Goal: Download file/media

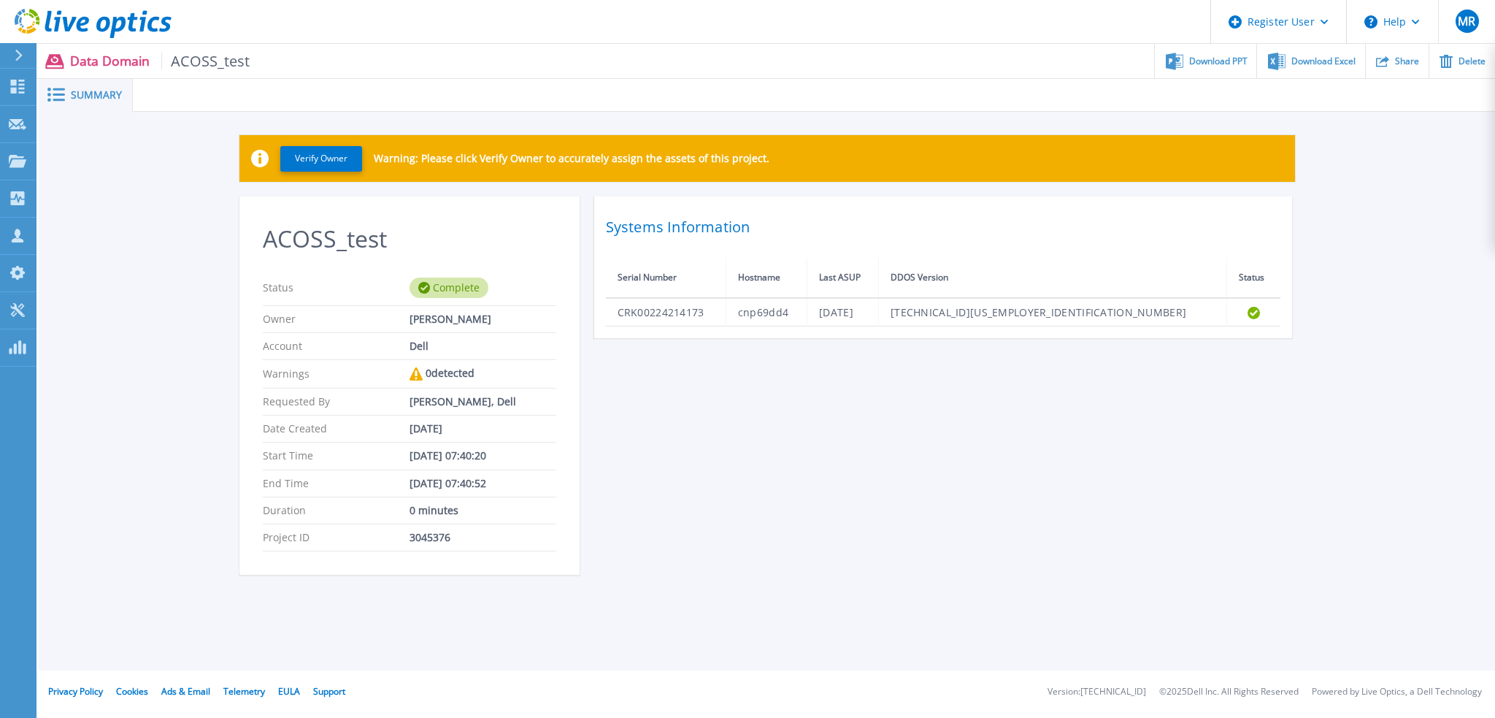
click at [773, 504] on div "ACOSS_test Status Complete Owner [PERSON_NAME] Account Dell Warnings 0 detected…" at bounding box center [767, 394] width 1056 height 396
click at [95, 55] on p "Data Domain ACOSS_test" at bounding box center [160, 61] width 180 height 17
click at [80, 93] on span "Summary" at bounding box center [96, 95] width 51 height 10
click at [57, 91] on rect at bounding box center [59, 89] width 12 height 2
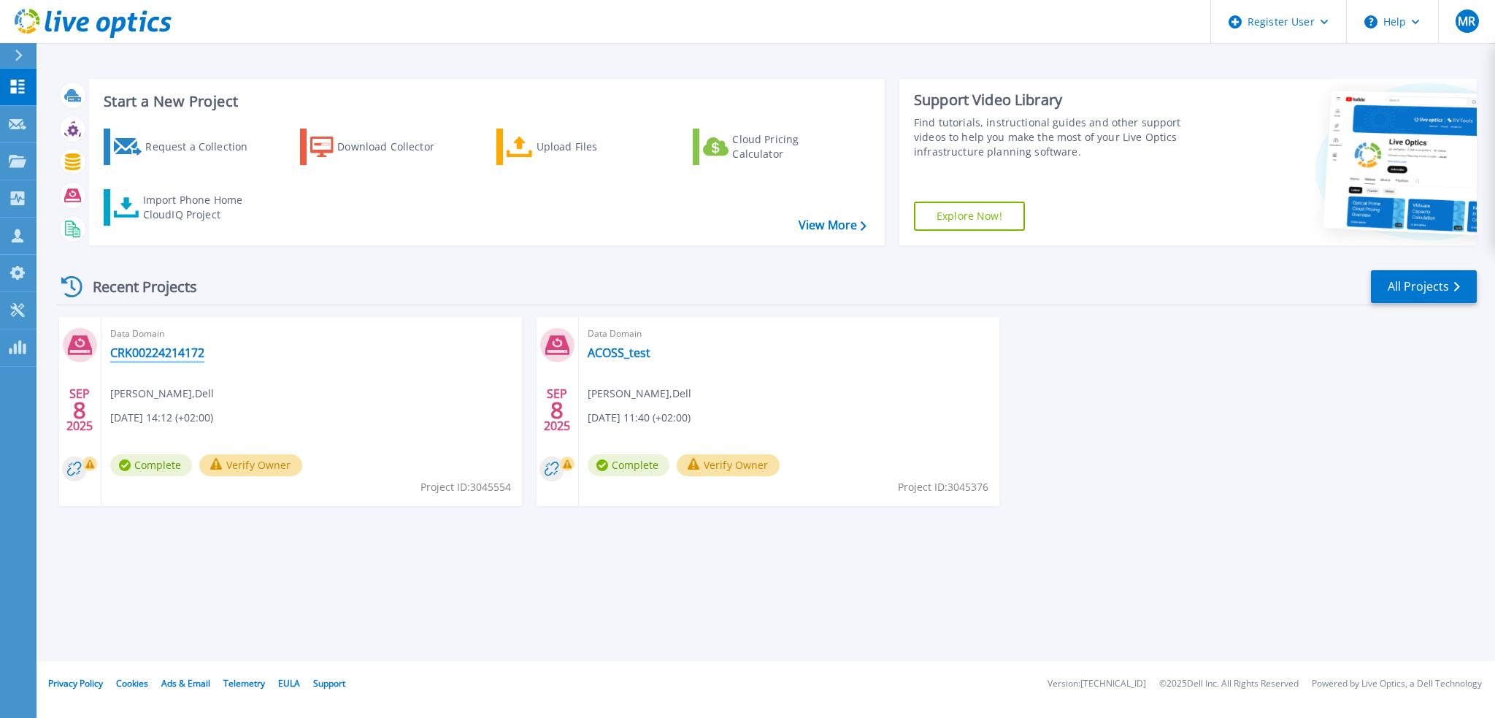
click at [161, 355] on link "CRK00224214172" at bounding box center [157, 352] width 94 height 15
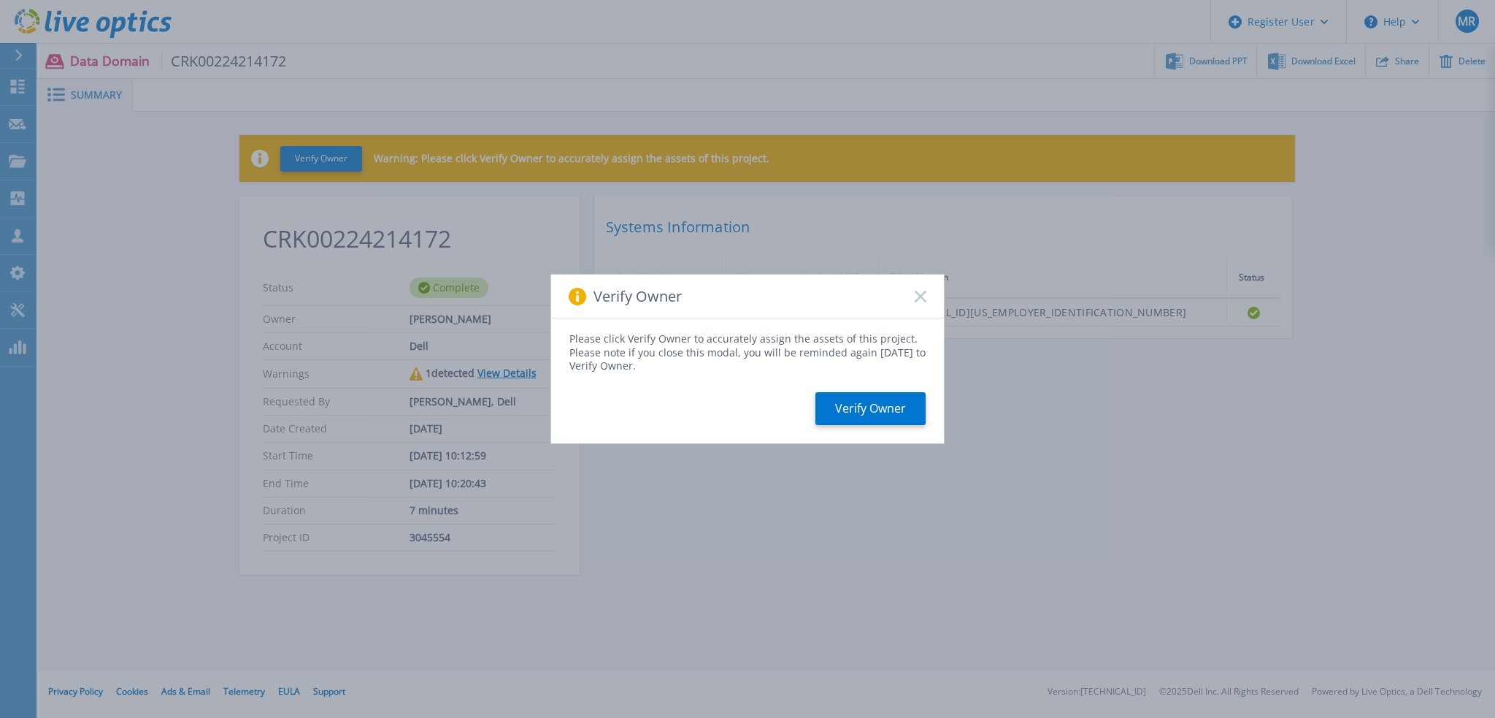
click at [924, 299] on rect at bounding box center [920, 296] width 12 height 12
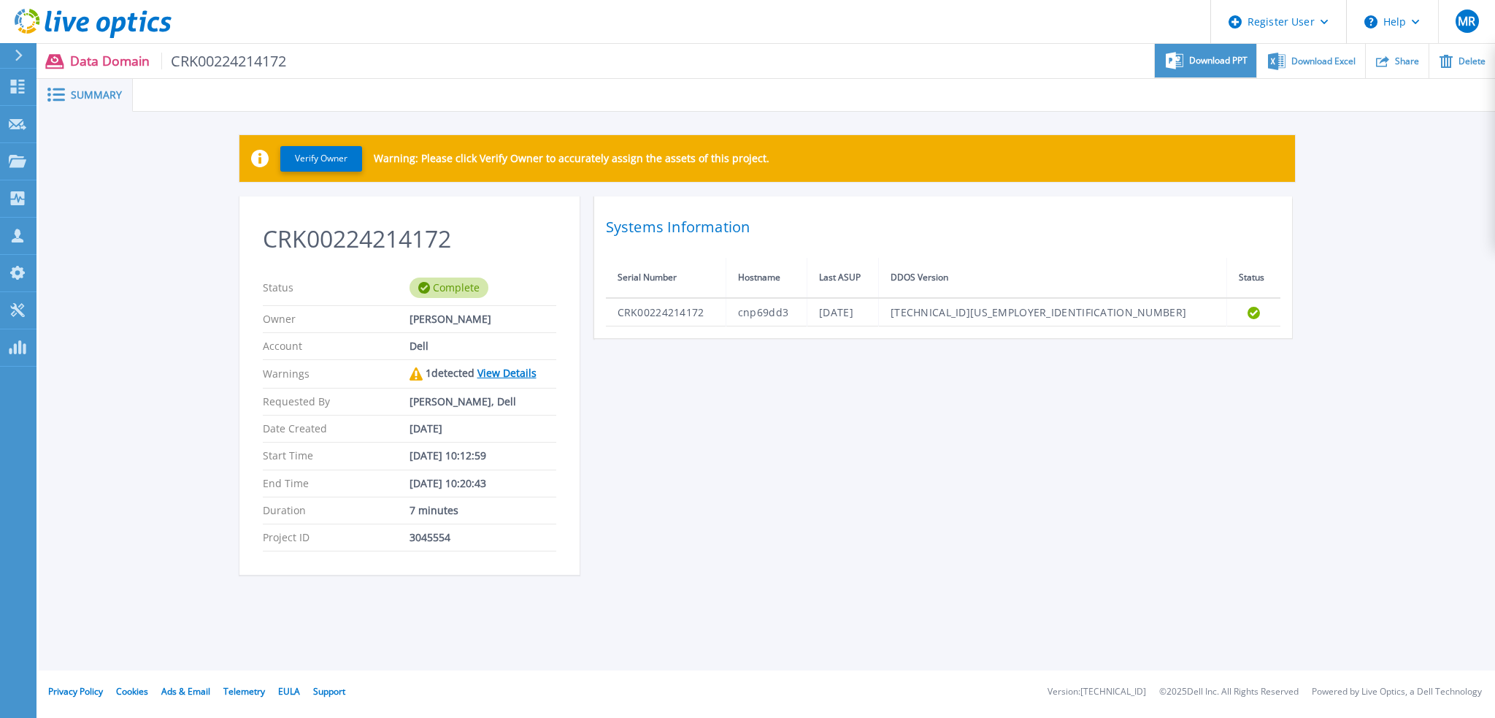
click at [1215, 61] on span "Download PPT" at bounding box center [1218, 60] width 58 height 9
click at [518, 369] on link "View Details" at bounding box center [506, 373] width 59 height 14
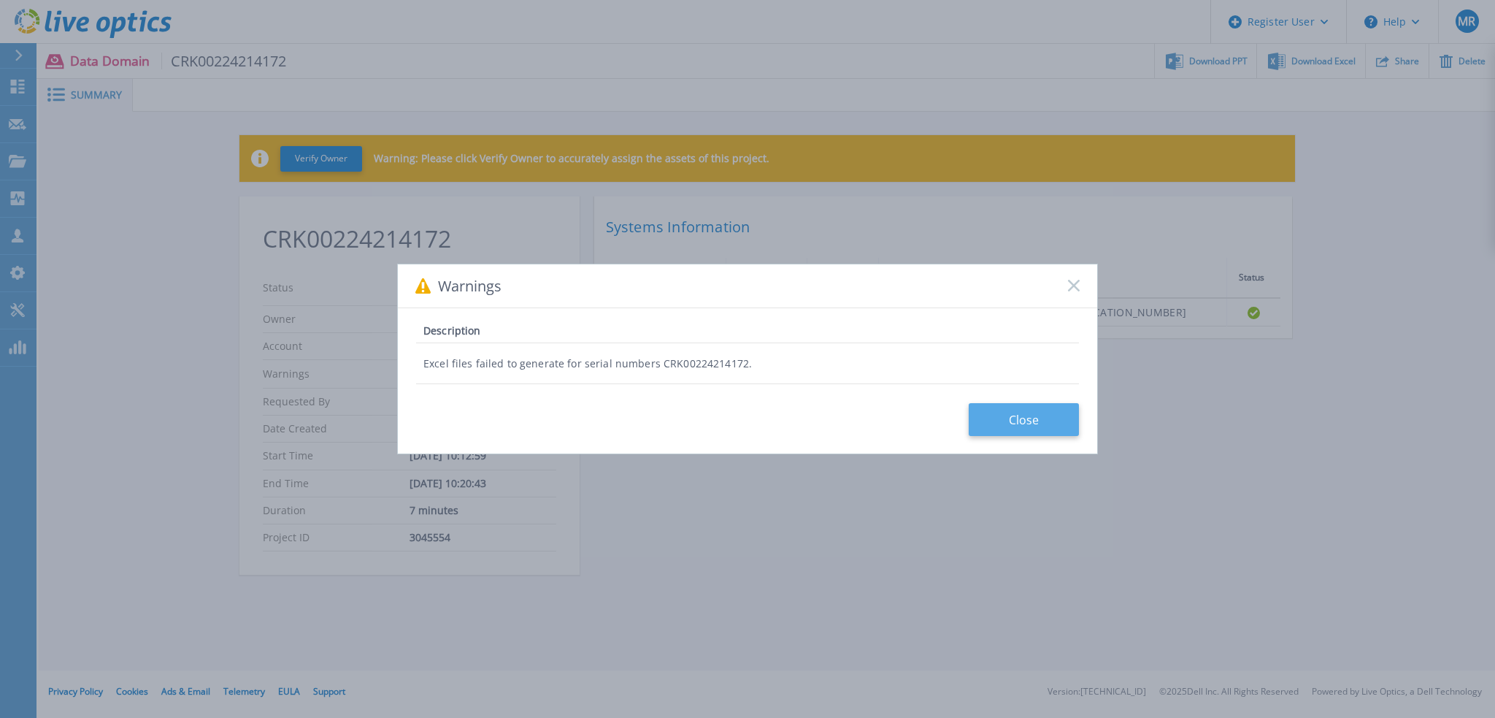
click at [1033, 421] on button "Close" at bounding box center [1024, 419] width 110 height 33
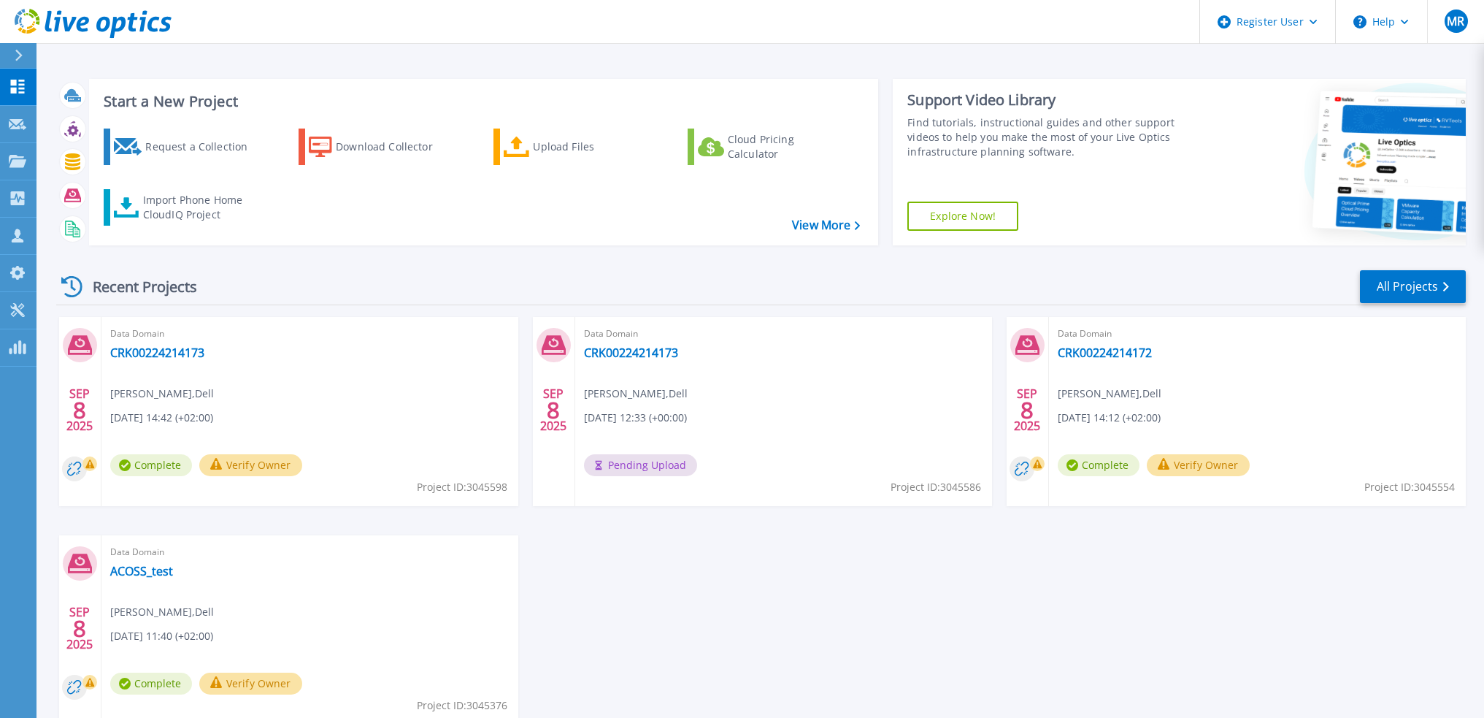
scroll to position [73, 0]
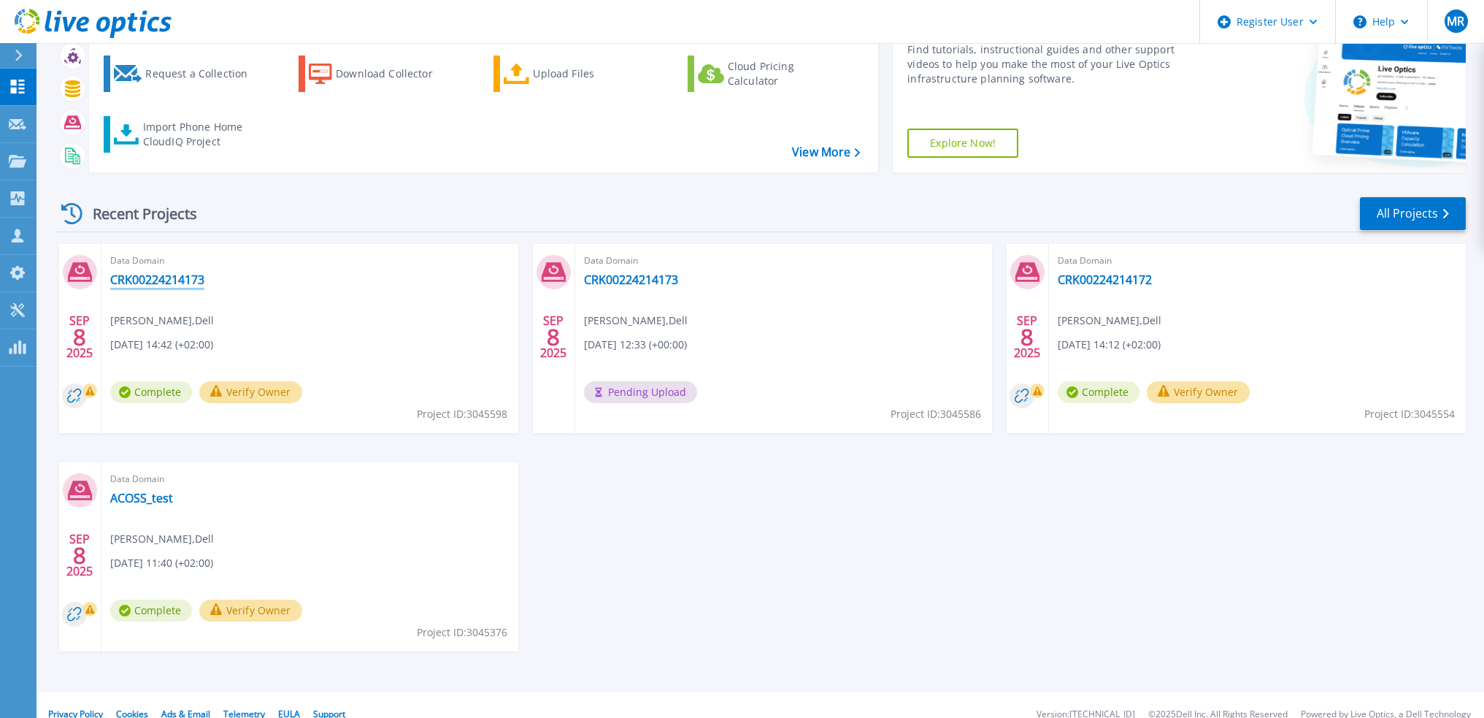
click at [161, 278] on link "CRK00224214173" at bounding box center [157, 279] width 94 height 15
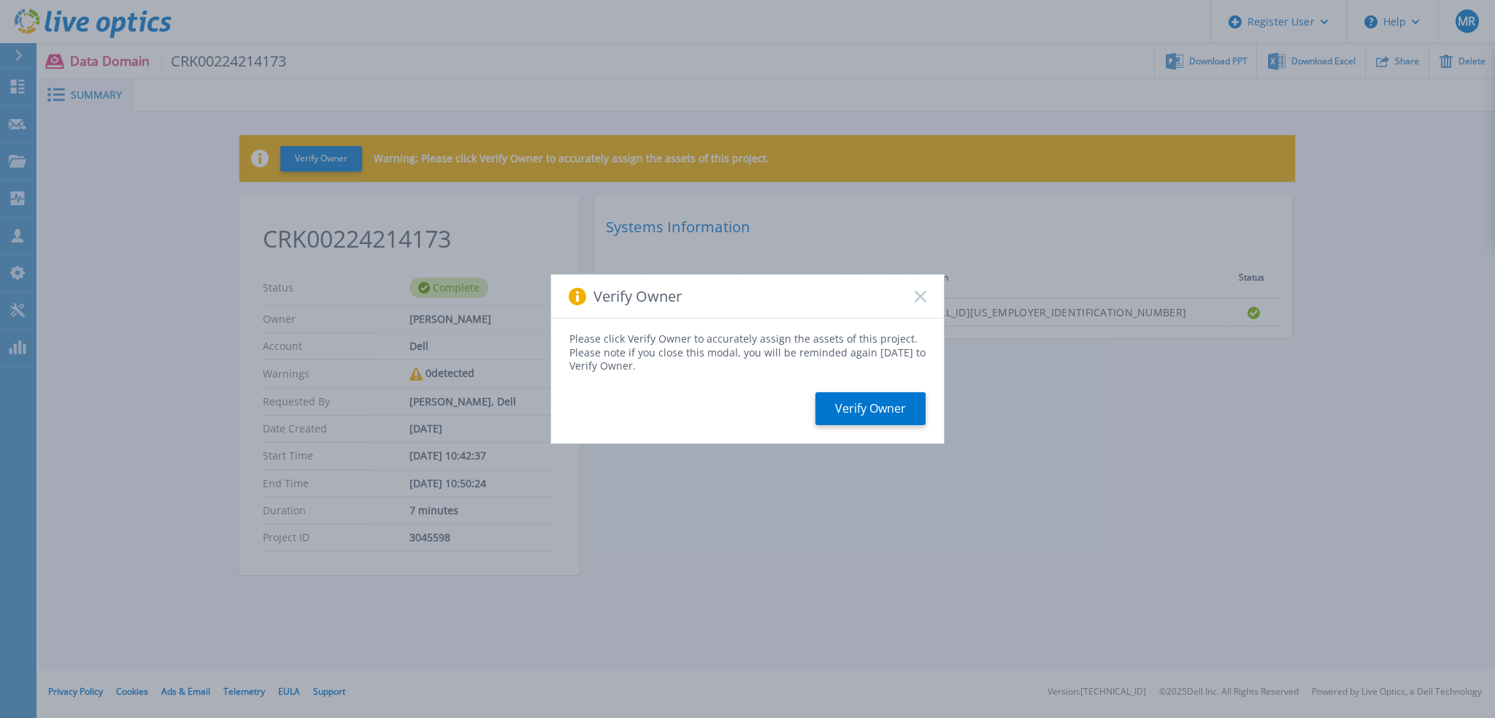
click at [922, 296] on rect at bounding box center [920, 296] width 12 height 12
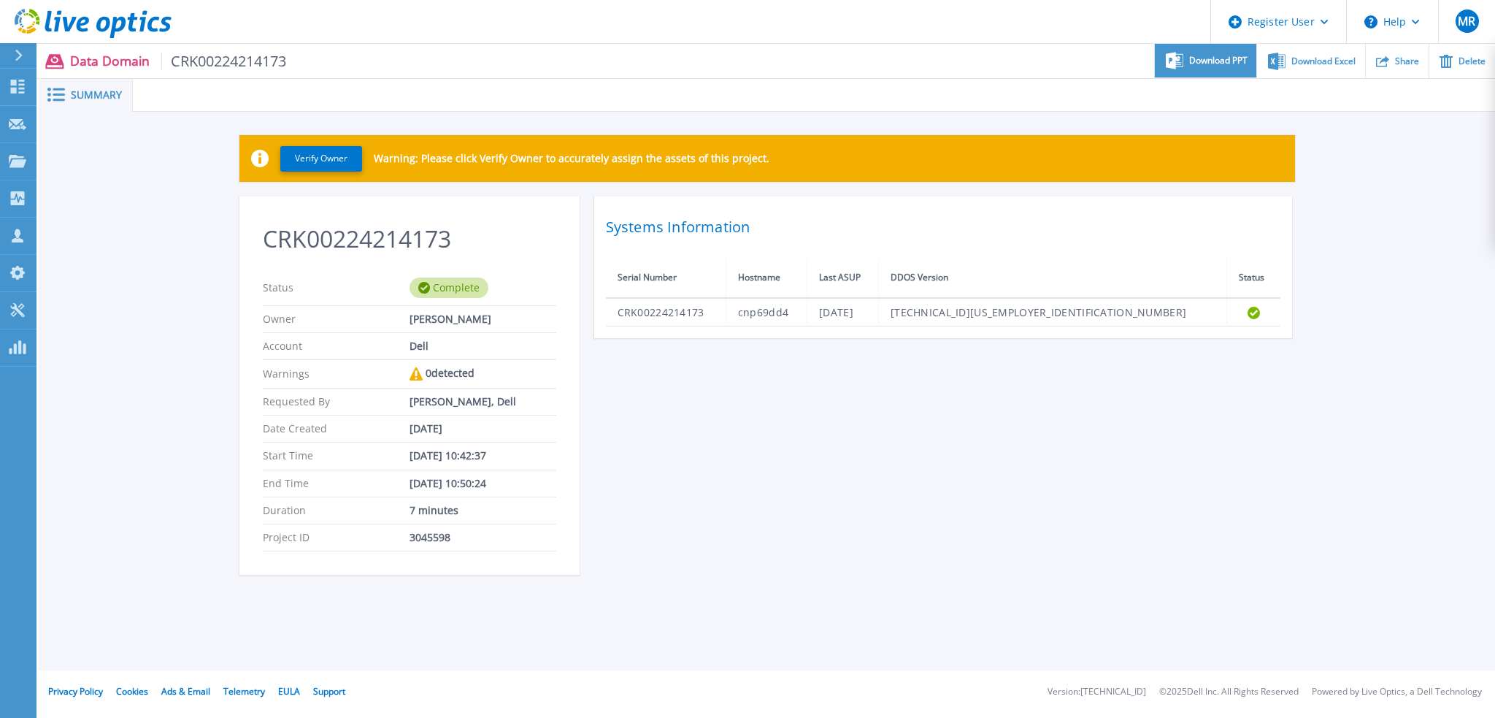
click at [1213, 60] on span "Download PPT" at bounding box center [1218, 60] width 58 height 9
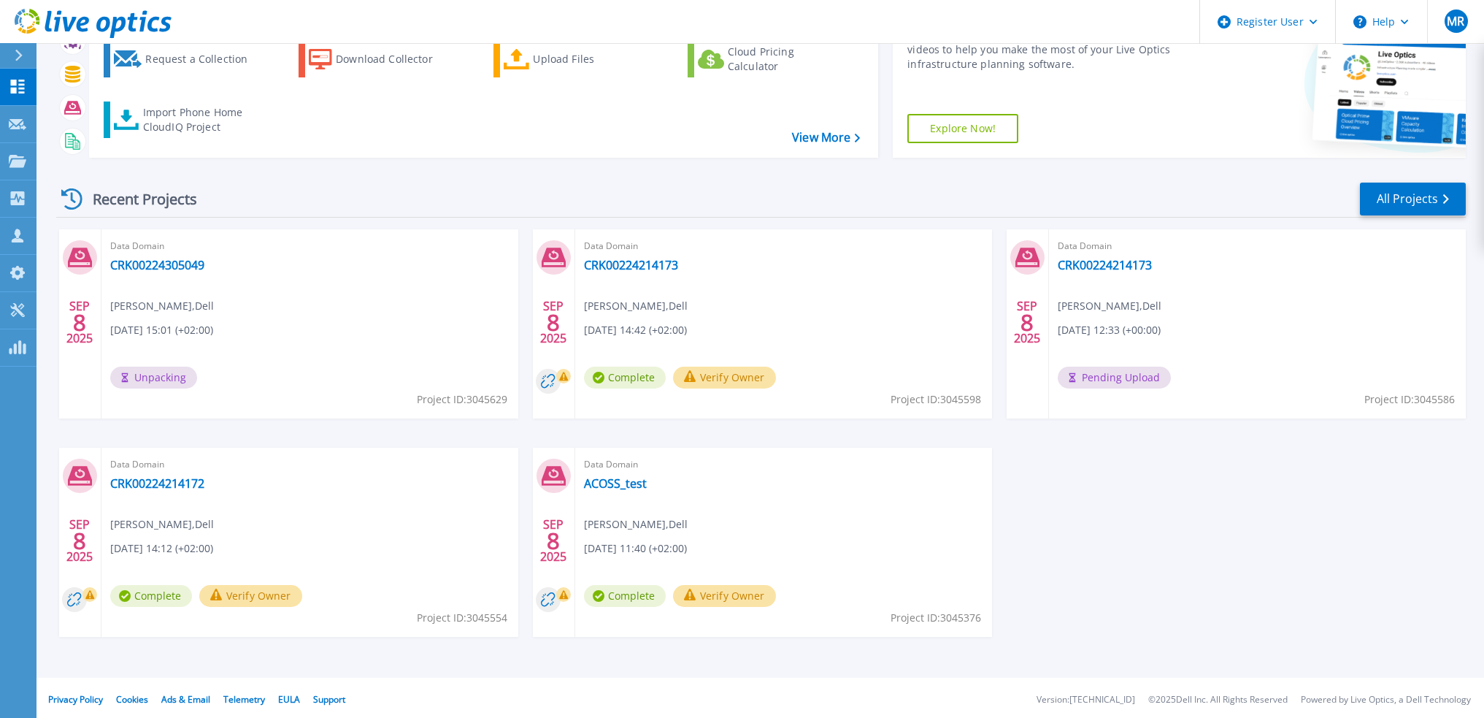
scroll to position [91, 0]
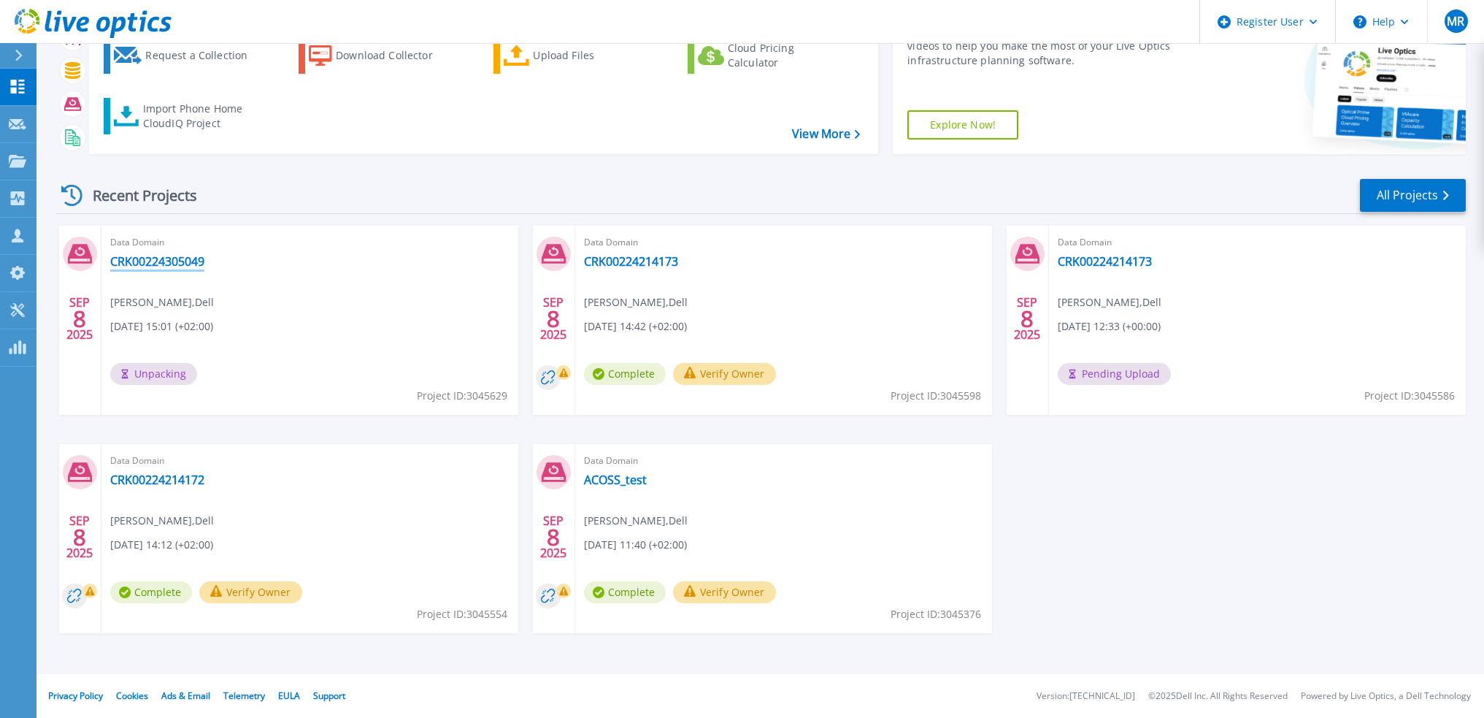
click at [150, 257] on link "CRK00224305049" at bounding box center [157, 261] width 94 height 15
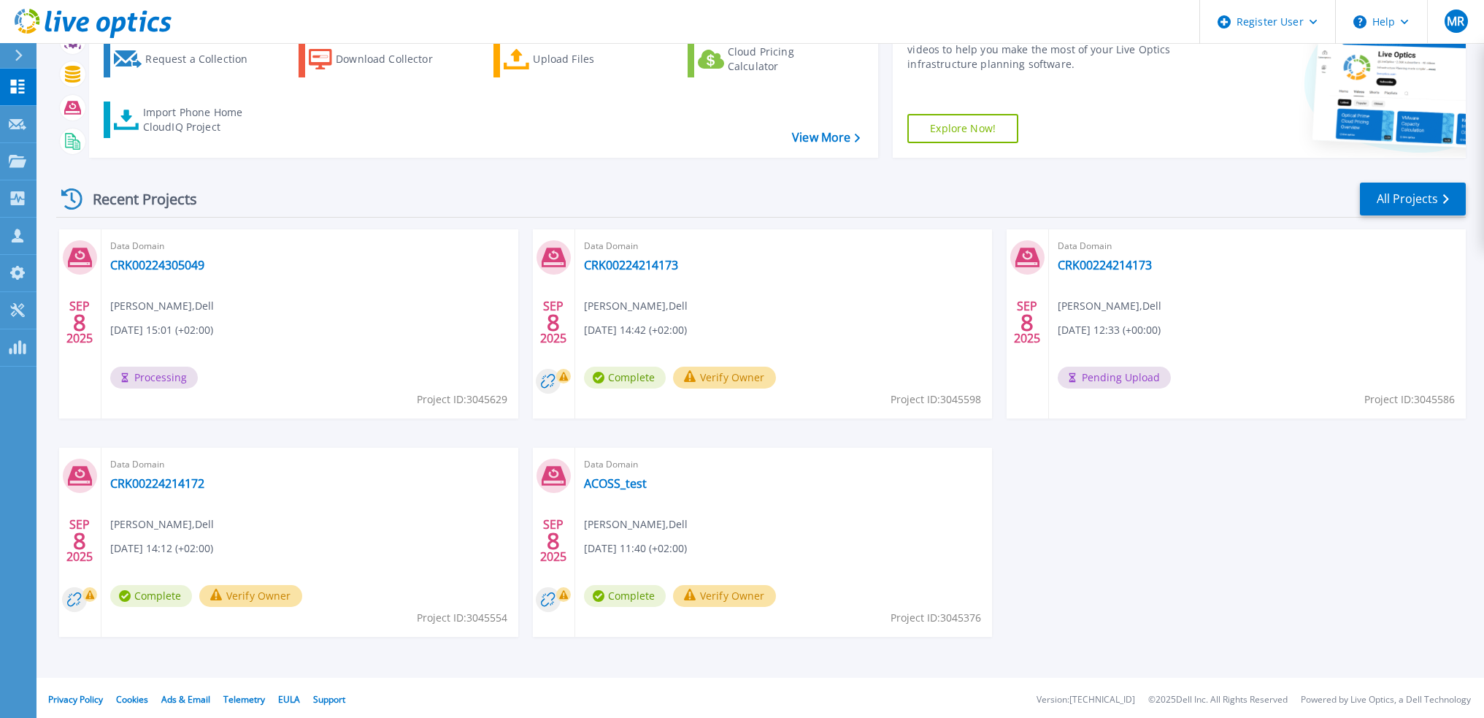
scroll to position [91, 0]
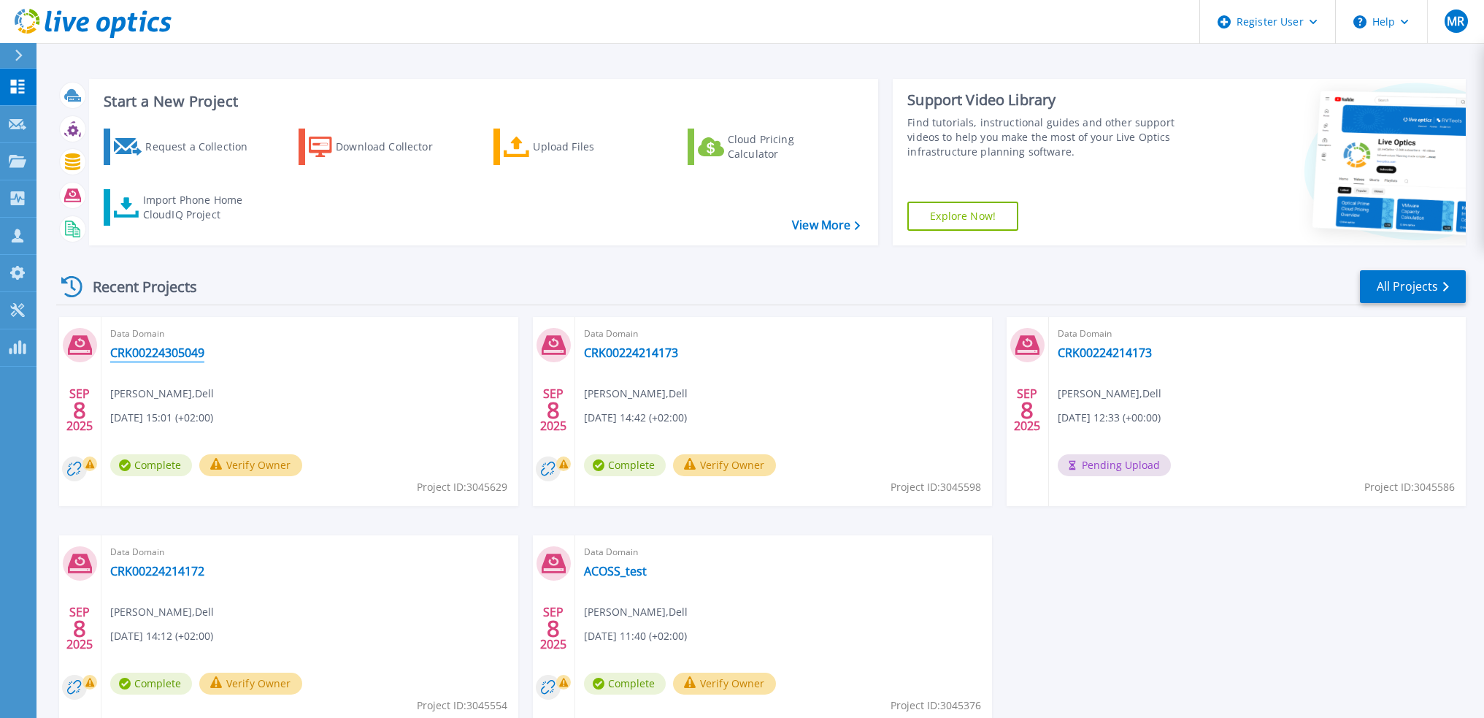
click at [148, 358] on link "CRK00224305049" at bounding box center [157, 352] width 94 height 15
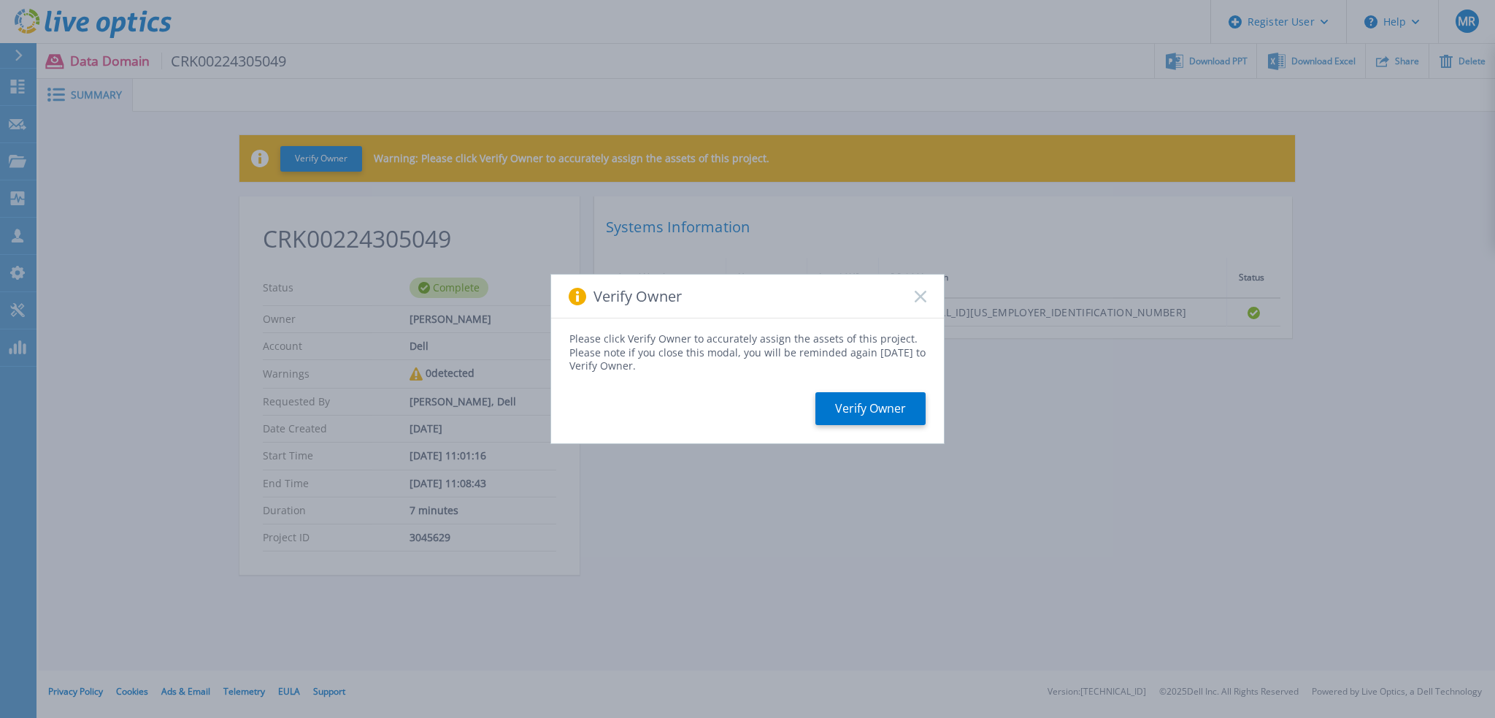
click at [920, 296] on rect at bounding box center [920, 296] width 12 height 12
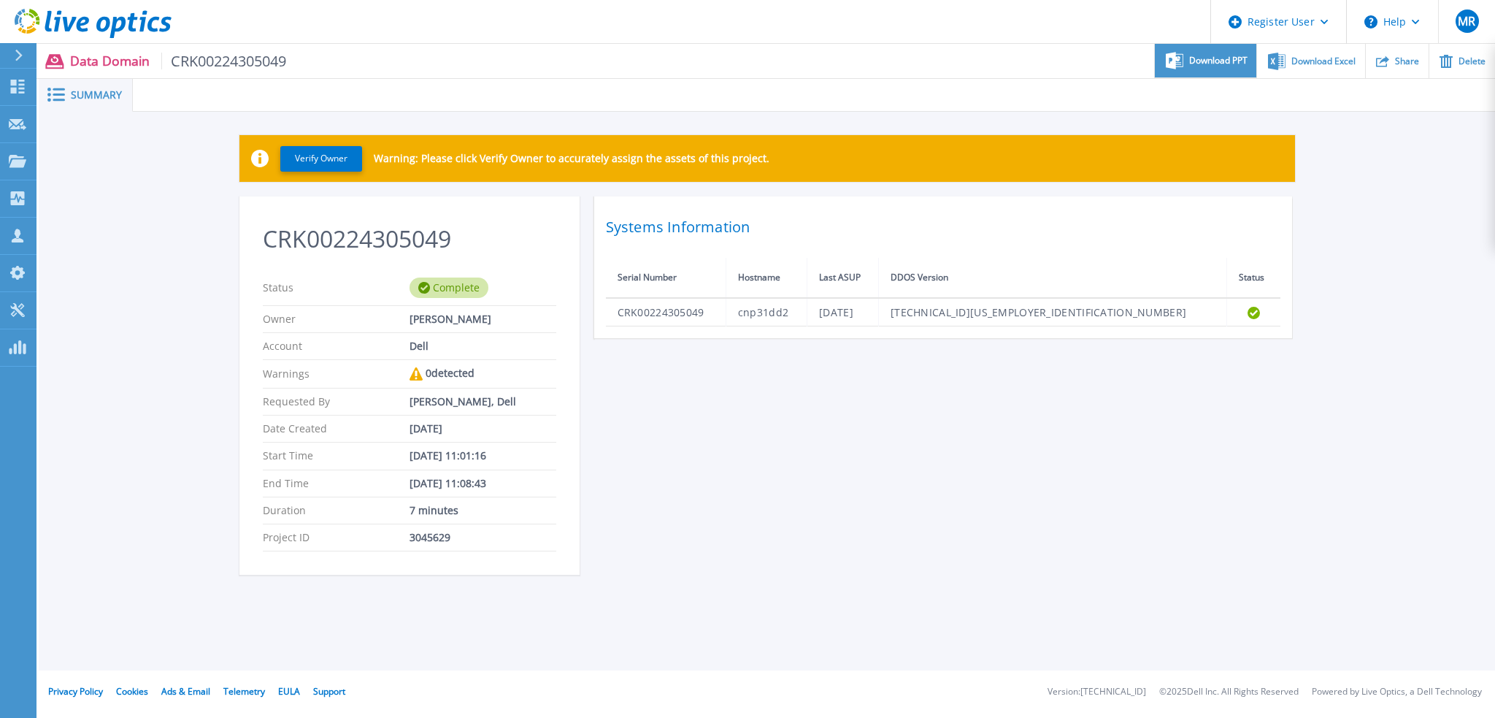
click at [1213, 62] on span "Download PPT" at bounding box center [1218, 60] width 58 height 9
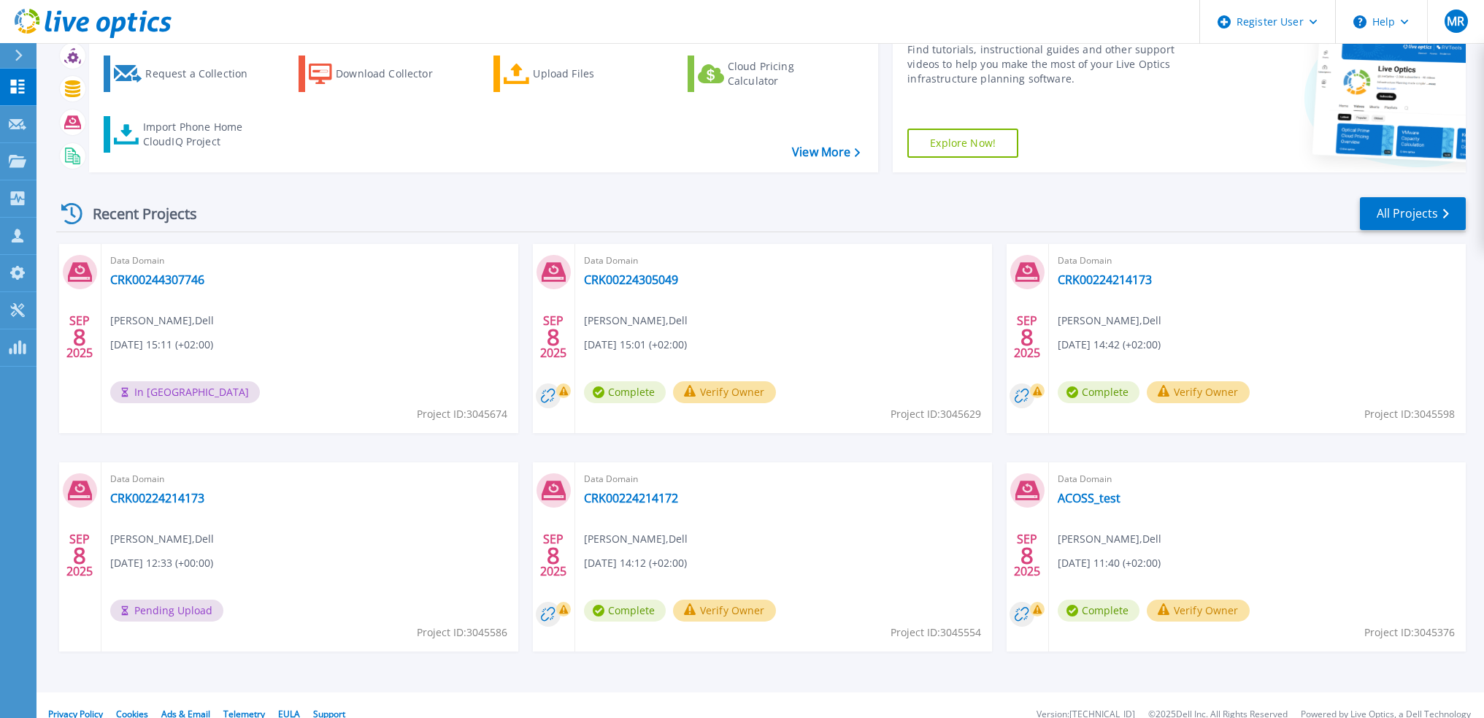
scroll to position [91, 0]
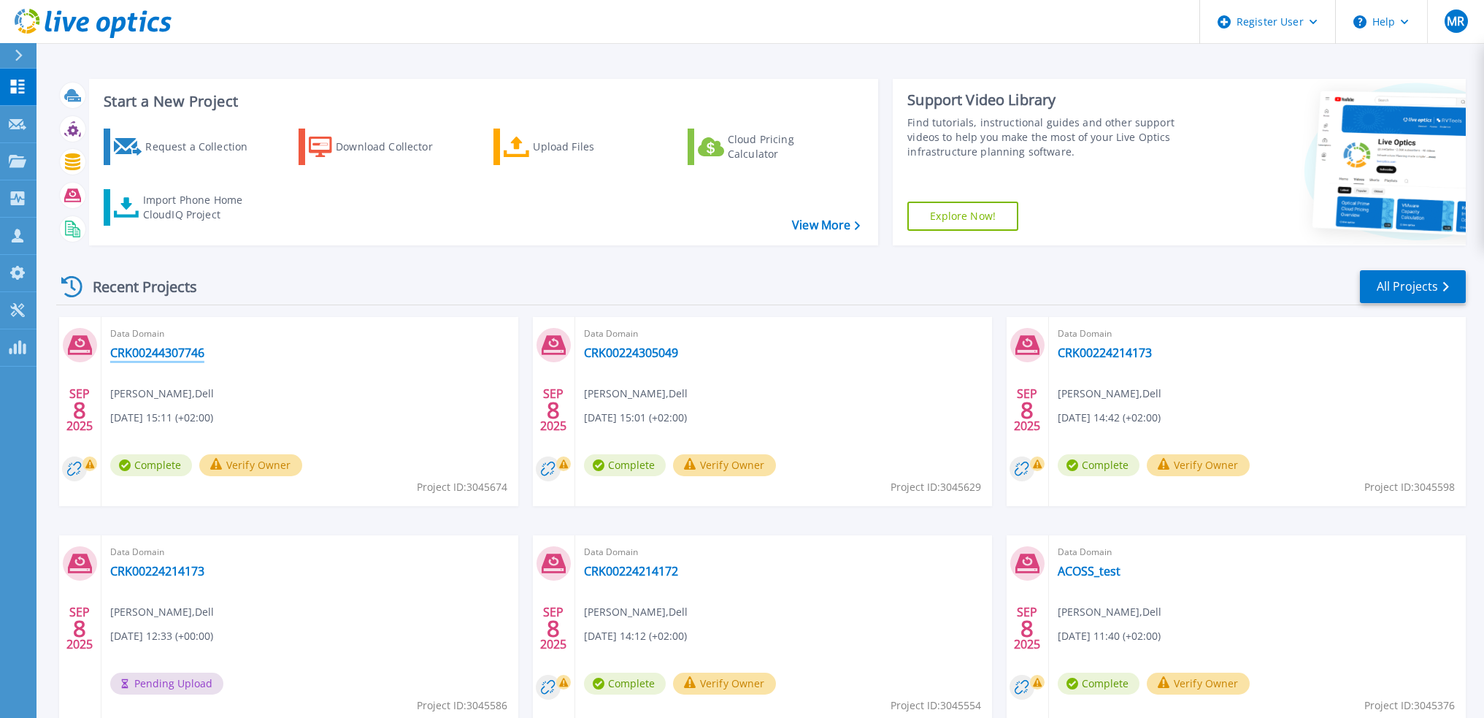
click at [167, 356] on link "CRK00244307746" at bounding box center [157, 352] width 94 height 15
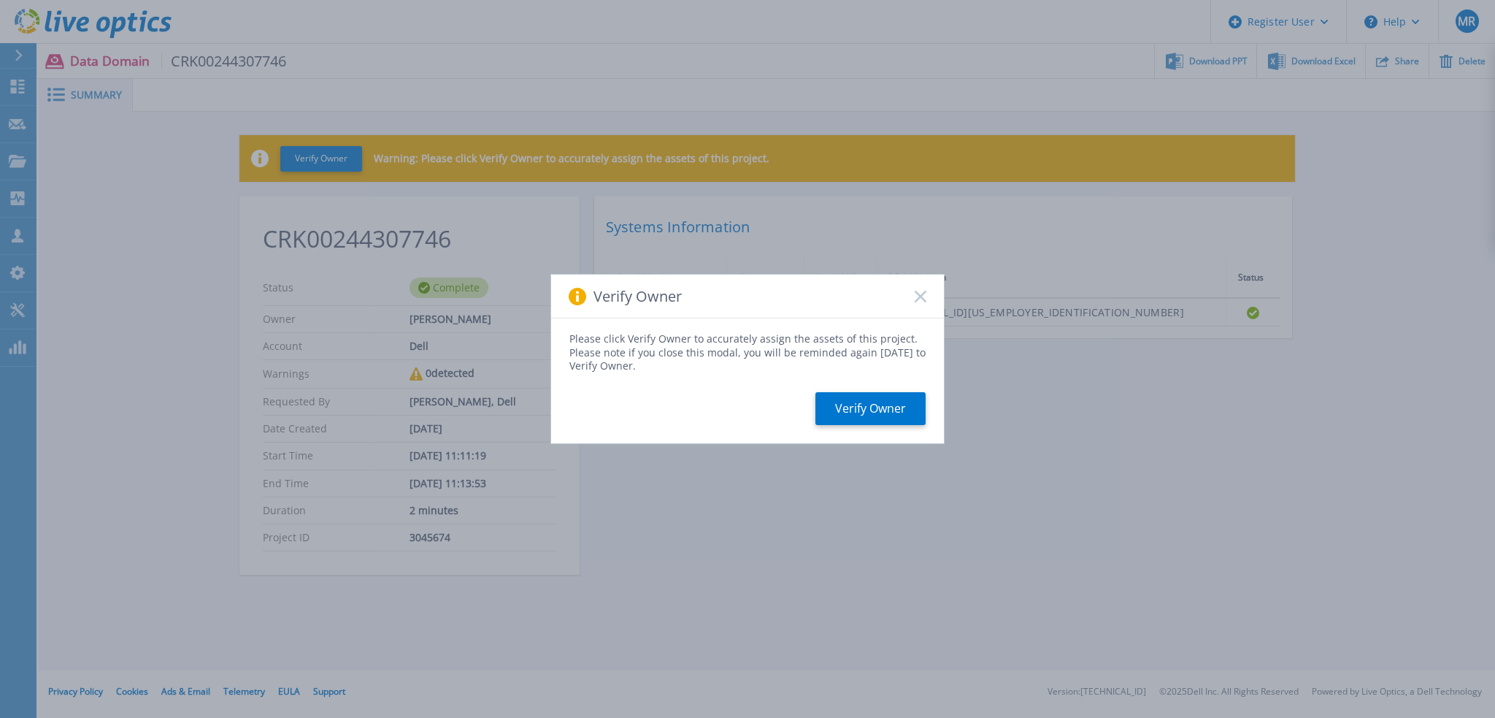
click at [919, 299] on rect at bounding box center [920, 296] width 12 height 12
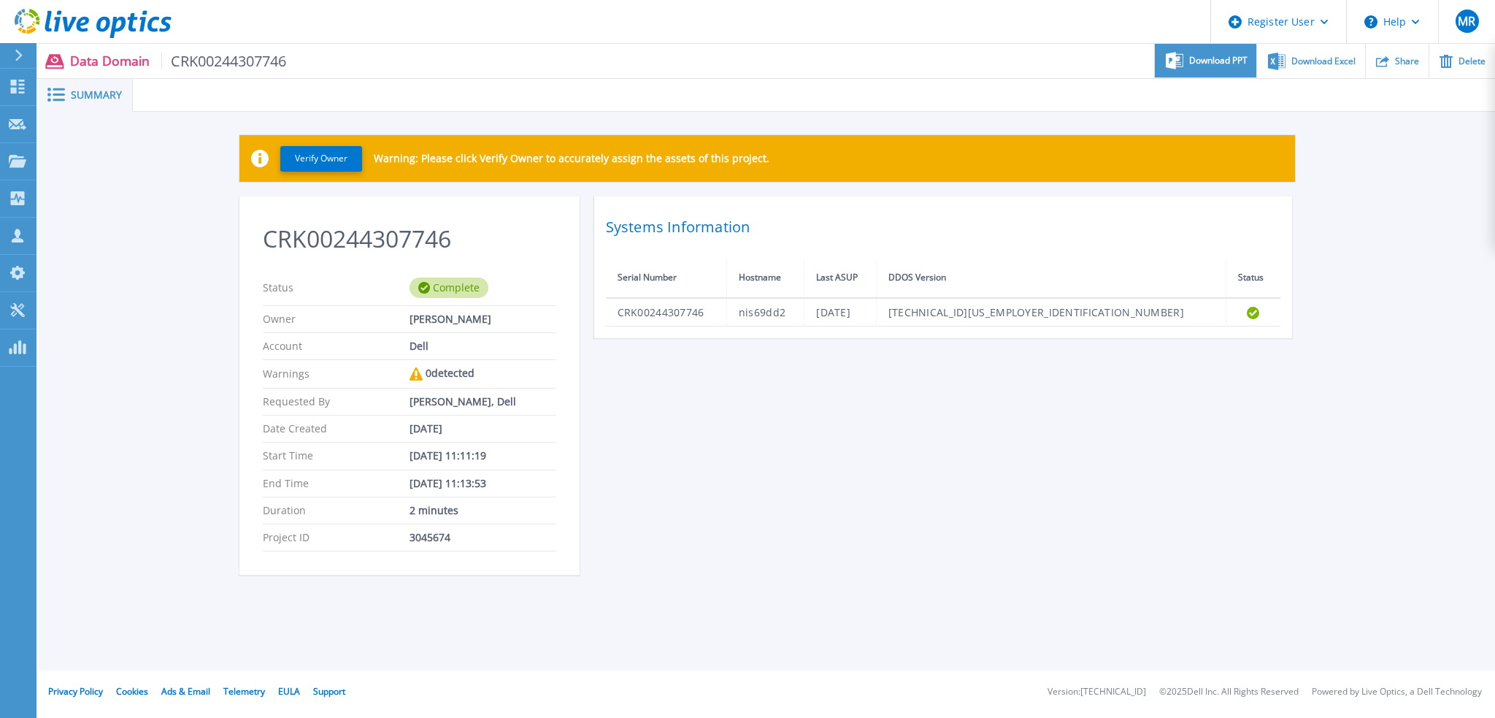
click at [1225, 60] on span "Download PPT" at bounding box center [1218, 60] width 58 height 9
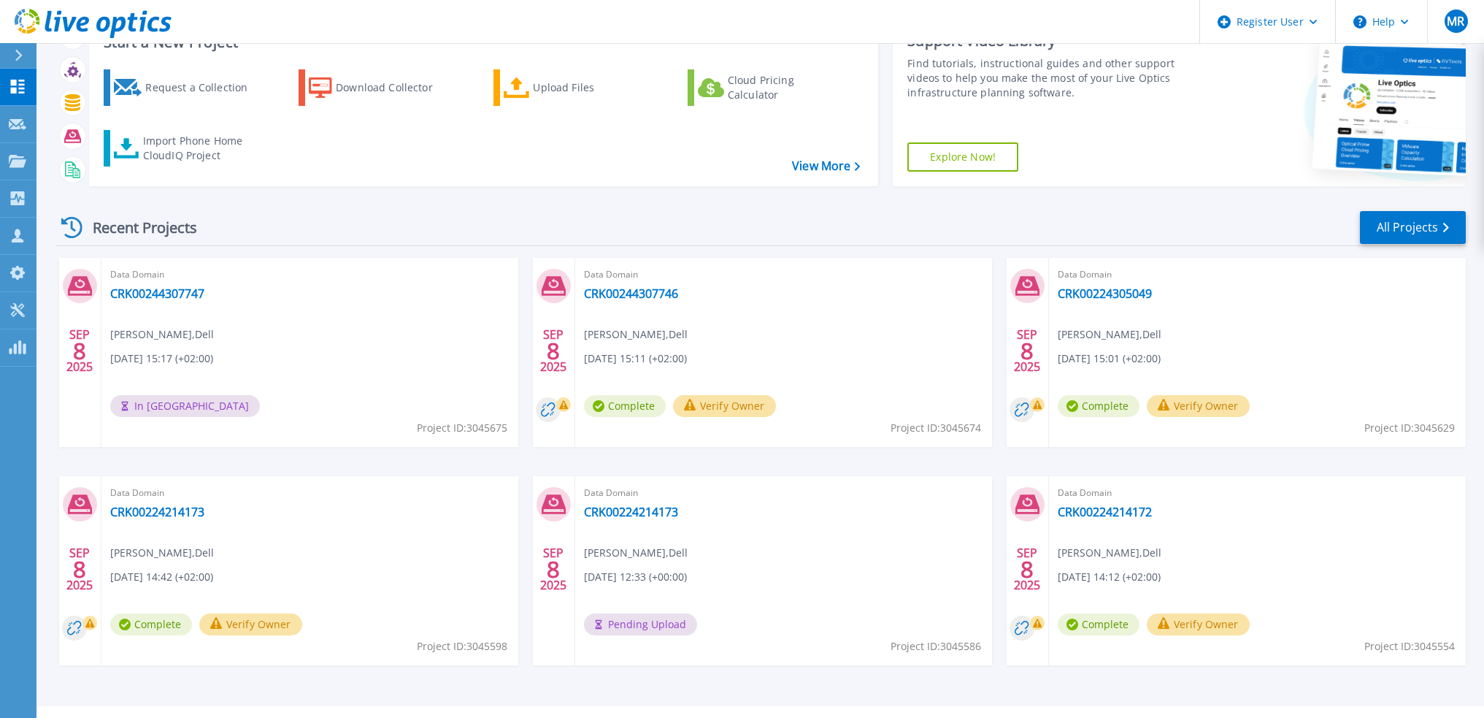
scroll to position [91, 0]
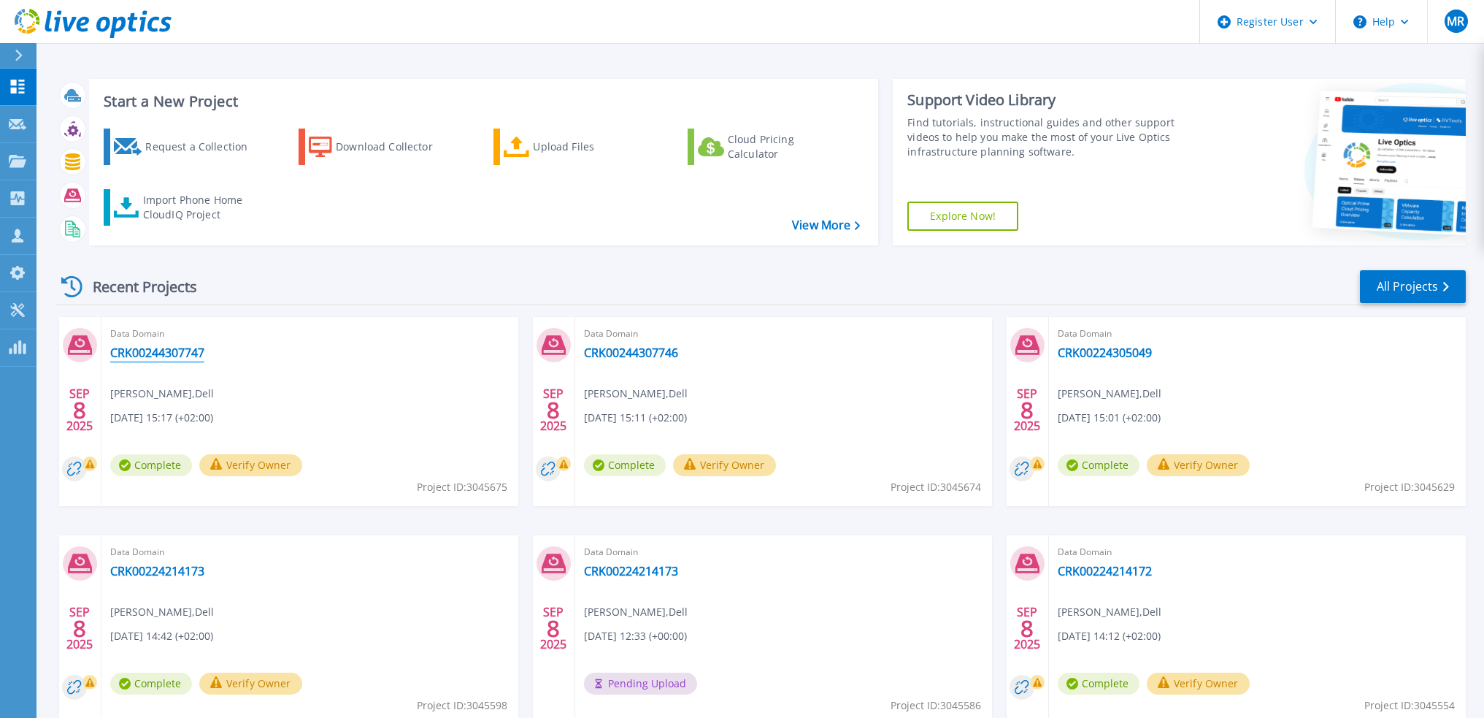
click at [167, 350] on link "CRK00244307747" at bounding box center [157, 352] width 94 height 15
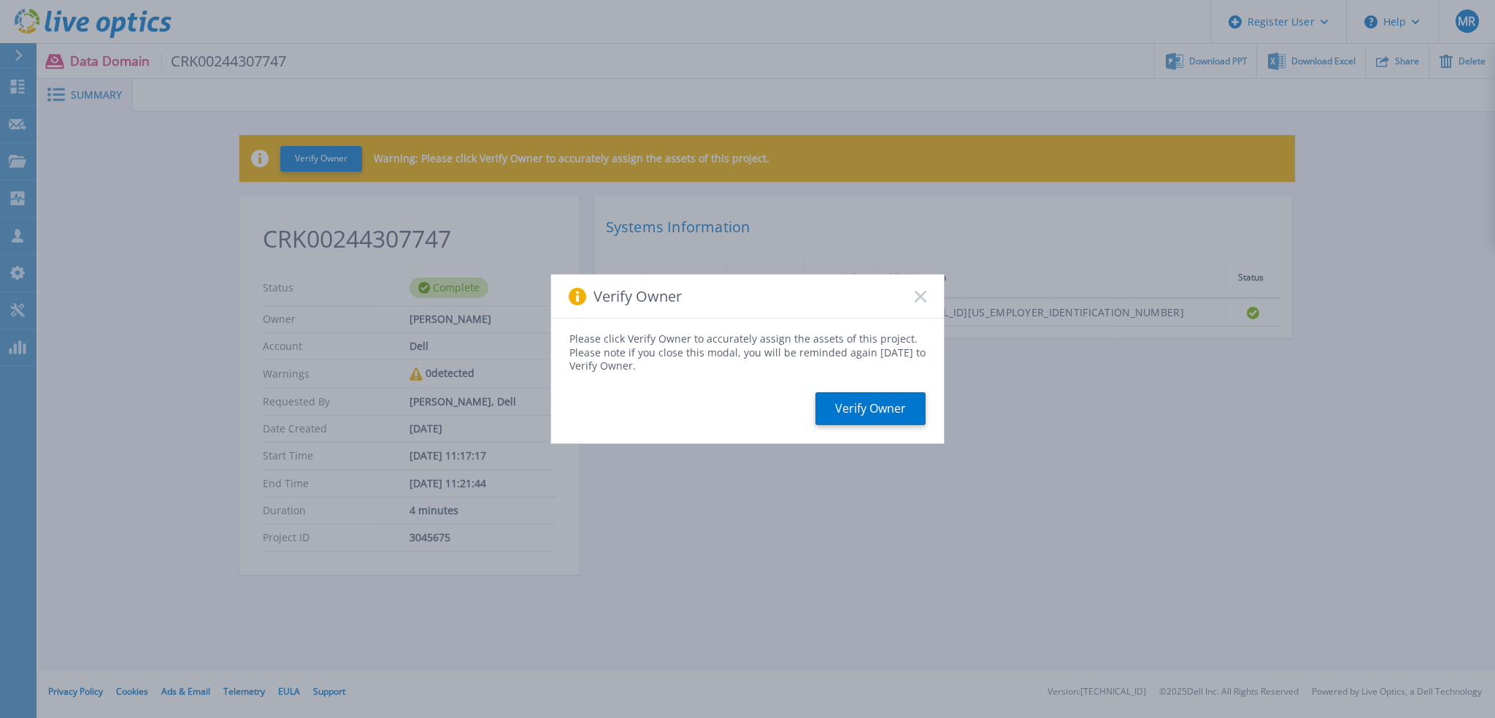
click at [919, 297] on rect at bounding box center [920, 296] width 12 height 12
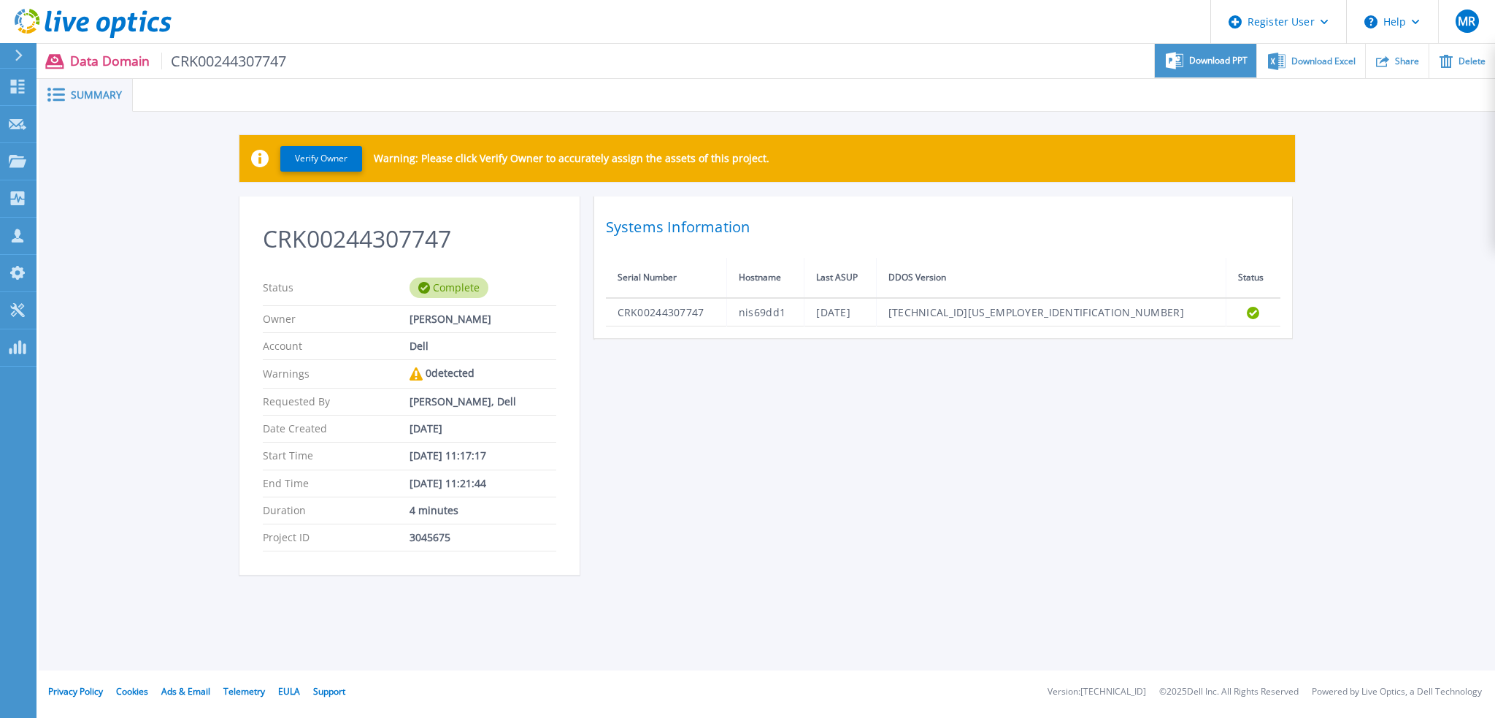
click at [1218, 56] on span "Download PPT" at bounding box center [1218, 60] width 58 height 9
